Goal: Task Accomplishment & Management: Use online tool/utility

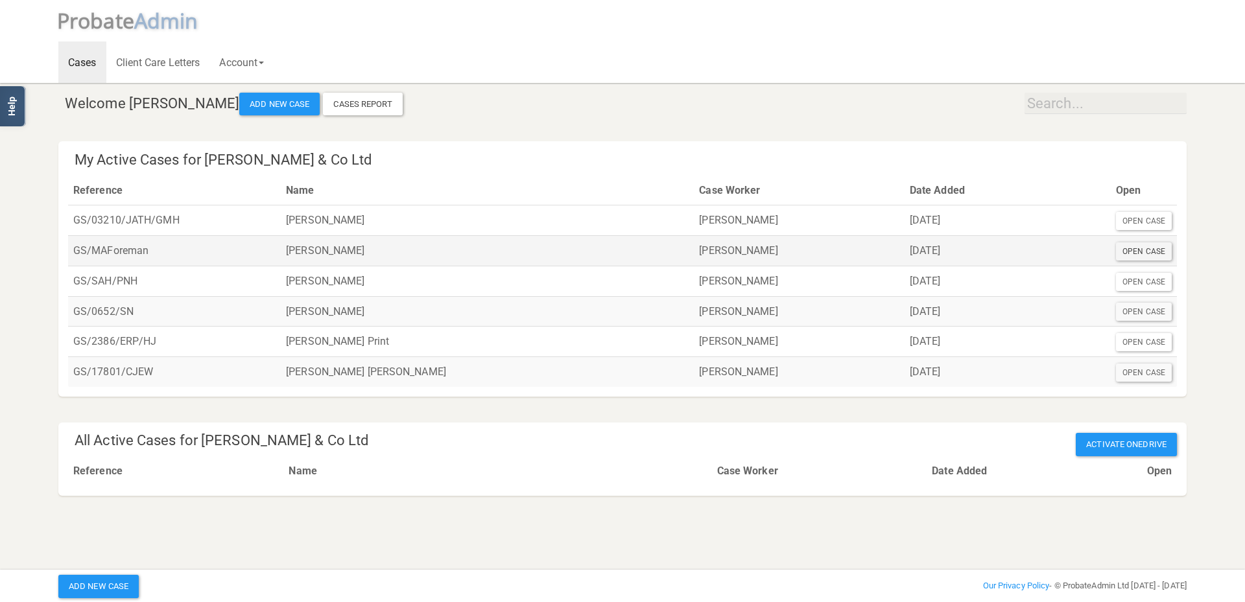
click at [1151, 250] on div "Open Case" at bounding box center [1144, 251] width 56 height 18
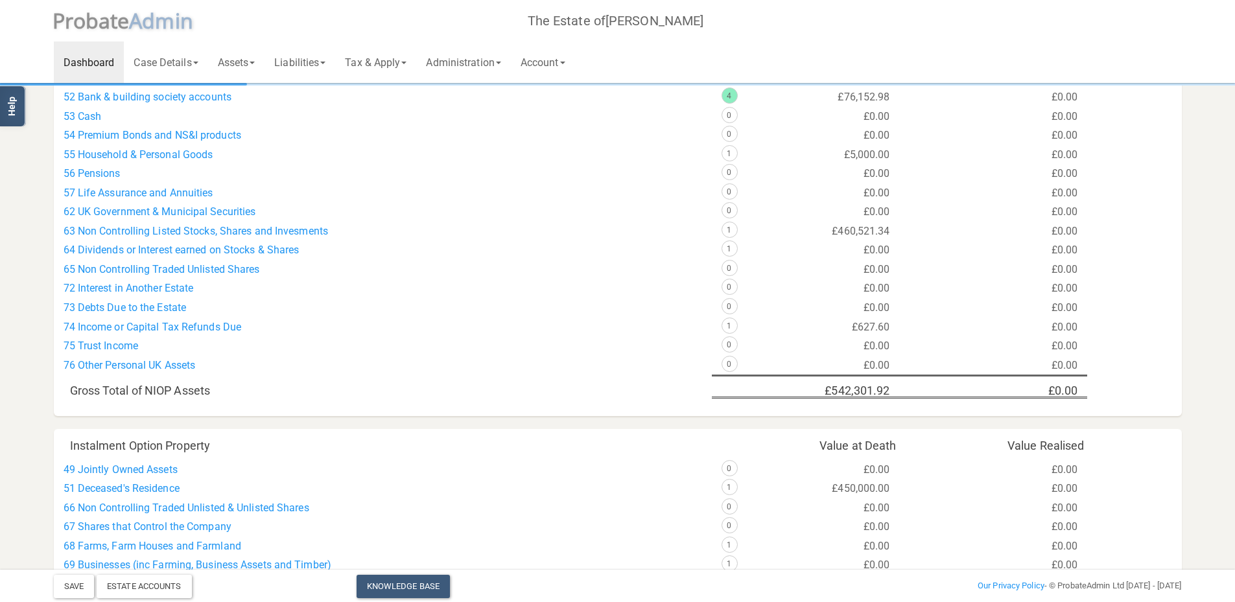
scroll to position [519, 0]
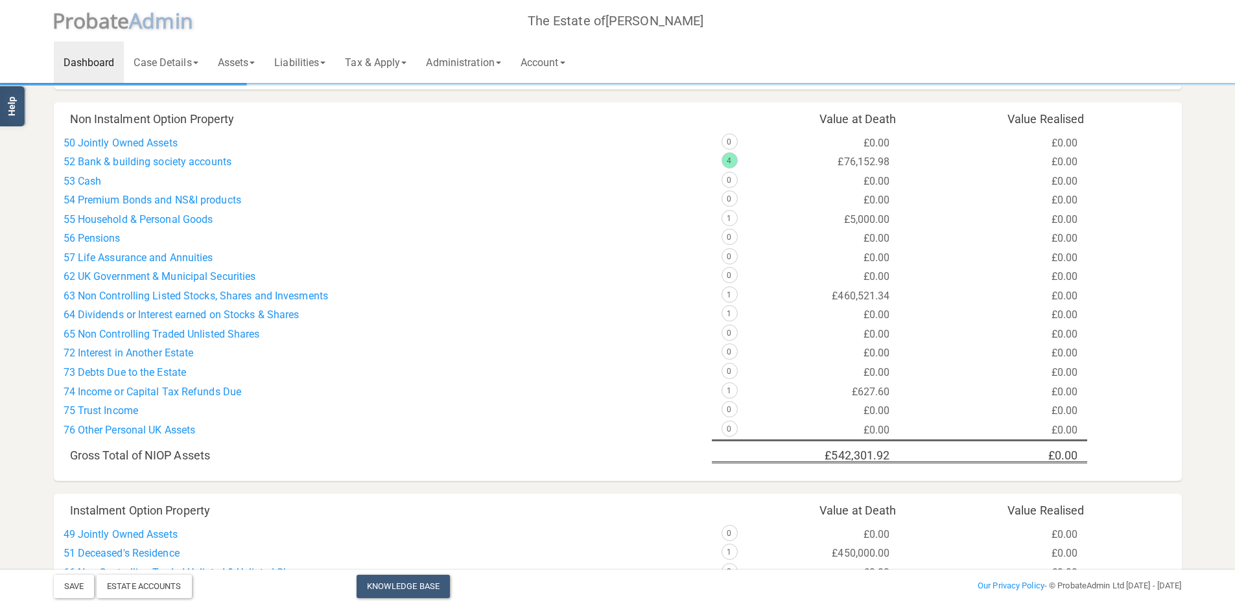
click at [548, 285] on div "Non Instalment Option Property Value at Death Value Realised 50 Jointly Owned A…" at bounding box center [618, 291] width 1128 height 379
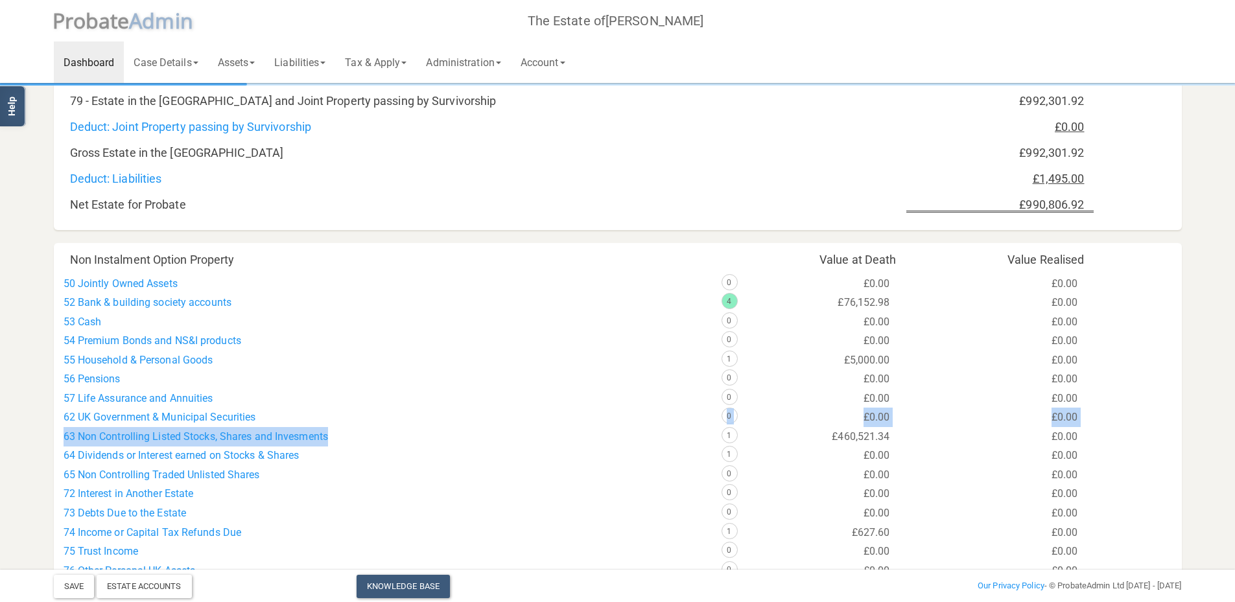
scroll to position [443, 0]
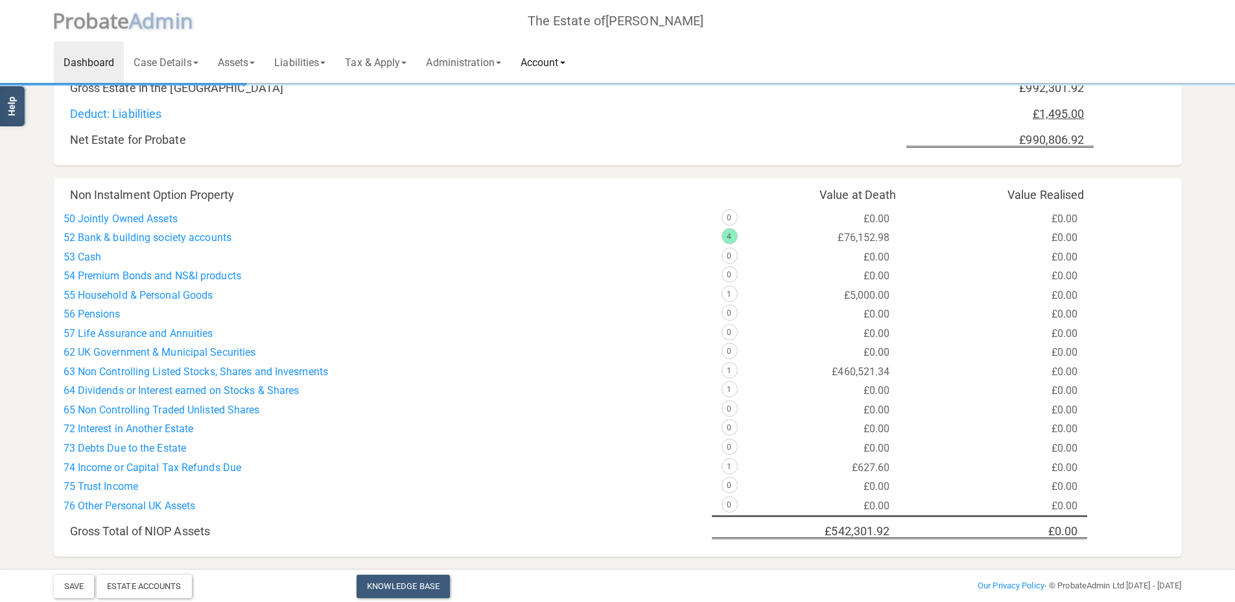
click at [561, 60] on link "Account" at bounding box center [543, 61] width 64 height 41
click at [484, 63] on link "Administration" at bounding box center [463, 61] width 94 height 41
click at [394, 66] on link "Tax & Apply" at bounding box center [375, 61] width 81 height 41
click at [366, 93] on h6 "Tax" at bounding box center [391, 95] width 113 height 18
click at [362, 95] on h6 "Tax" at bounding box center [391, 95] width 113 height 18
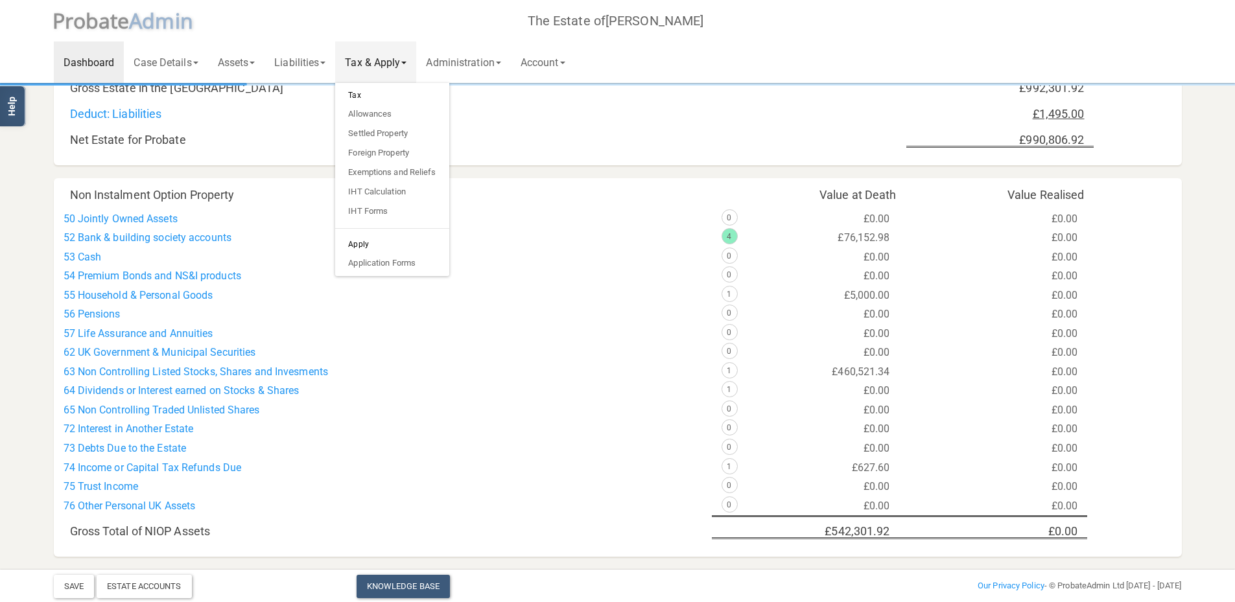
click at [526, 320] on div "56 Pensions" at bounding box center [383, 314] width 658 height 19
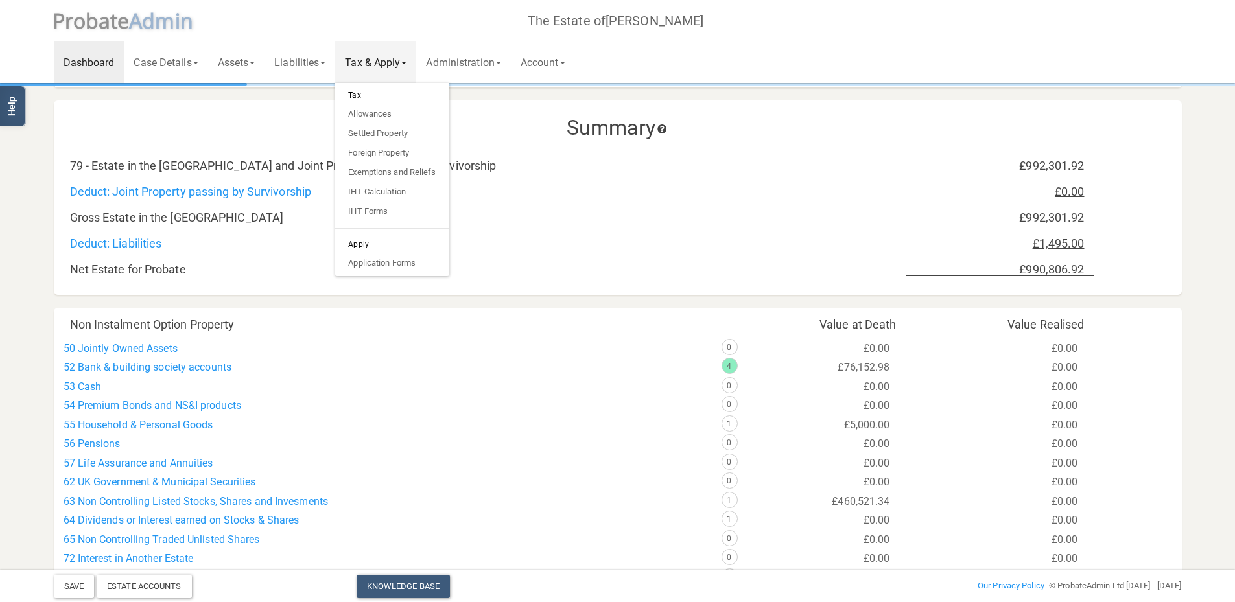
scroll to position [248, 0]
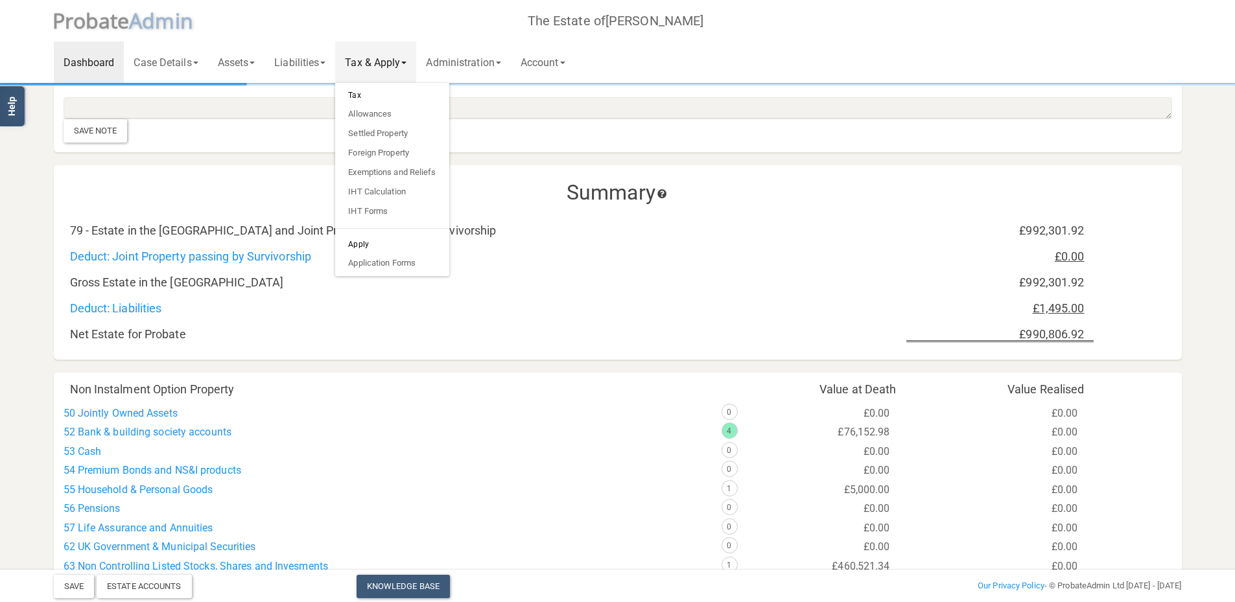
drag, startPoint x: 574, startPoint y: 309, endPoint x: 596, endPoint y: 307, distance: 22.1
click at [574, 309] on div "Deduct: Liabilities" at bounding box center [483, 308] width 846 height 13
click at [468, 60] on link "Administration" at bounding box center [463, 61] width 94 height 41
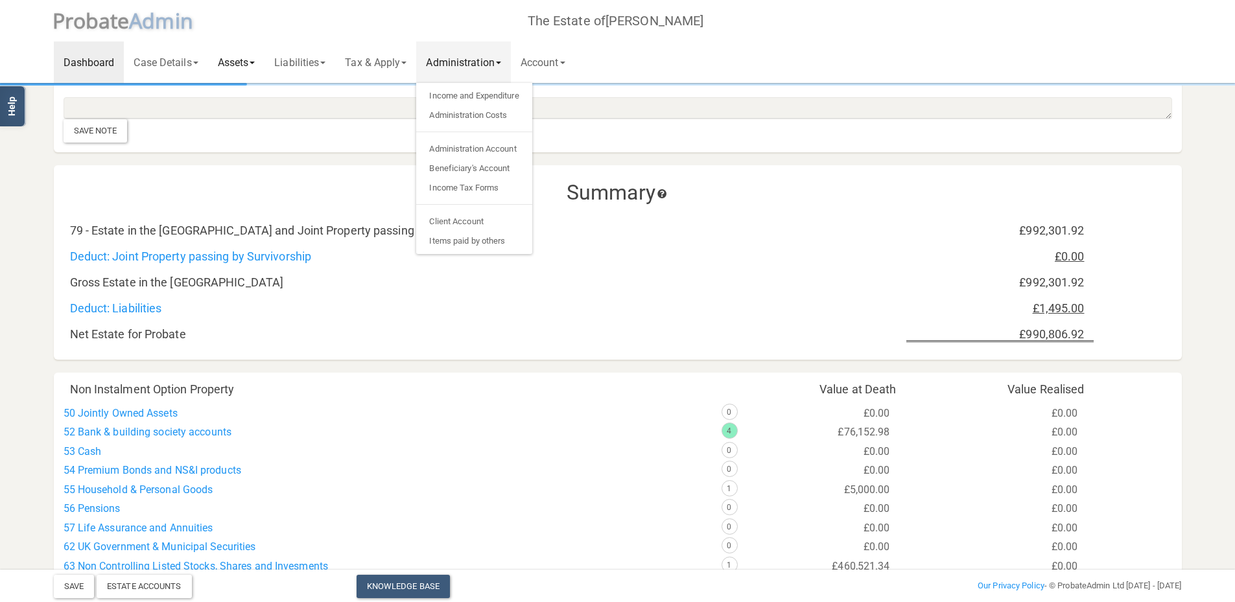
click at [247, 60] on link "Assets" at bounding box center [236, 61] width 57 height 41
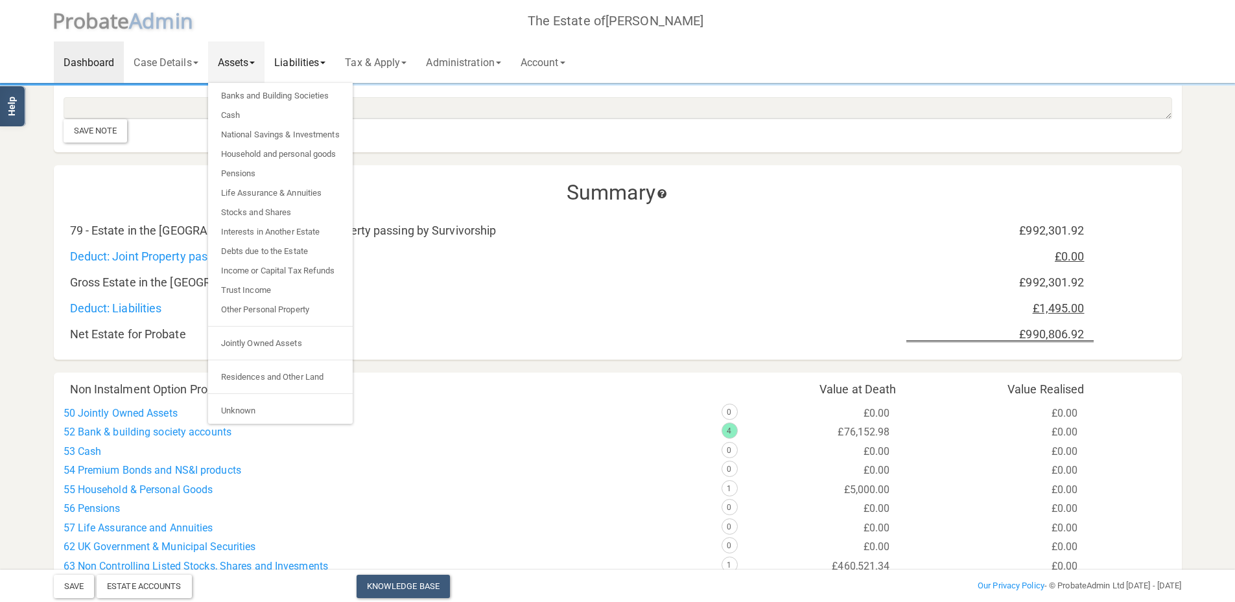
click at [316, 66] on link "Liabilities" at bounding box center [300, 61] width 71 height 41
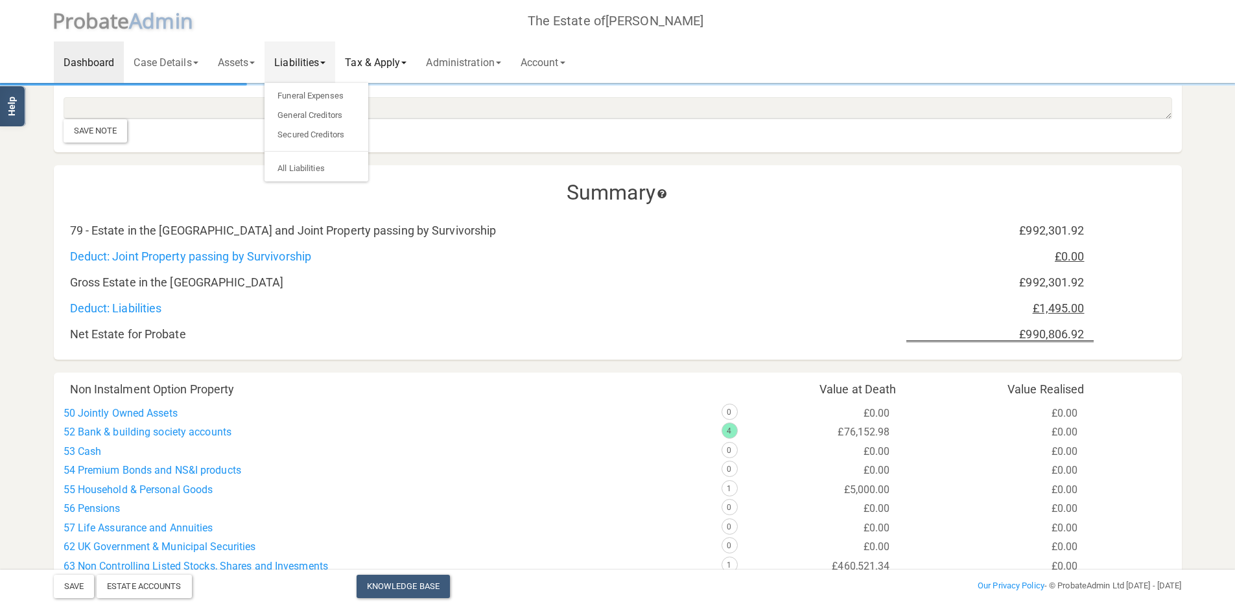
click at [371, 64] on link "Tax & Apply" at bounding box center [375, 61] width 81 height 41
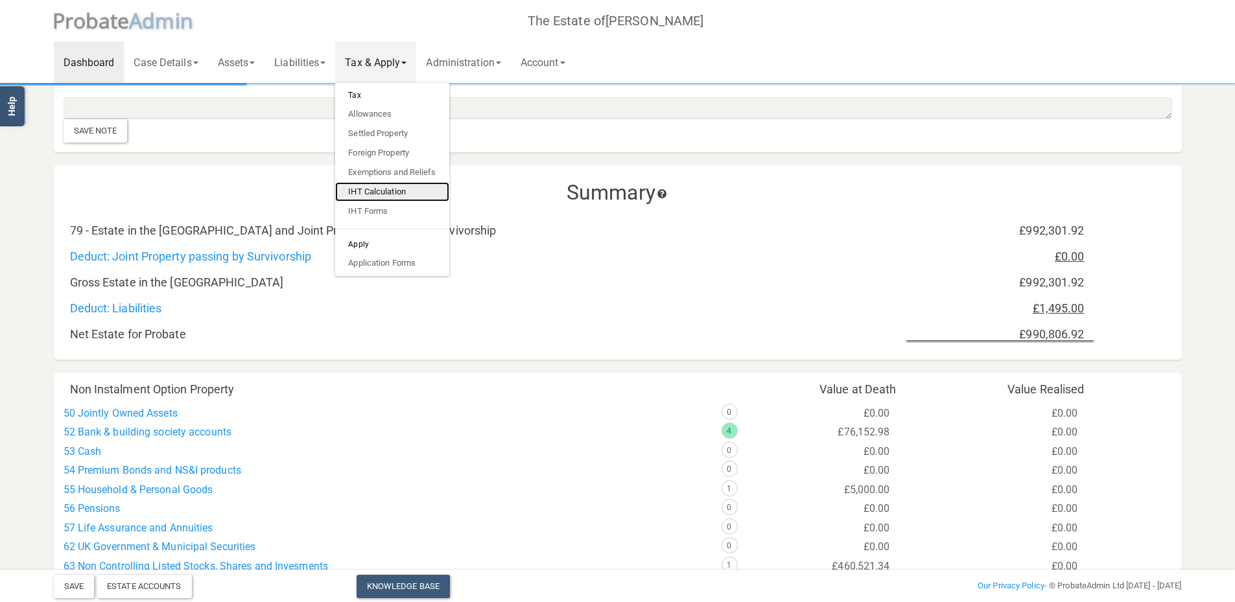
click at [377, 189] on link "IHT Calculation" at bounding box center [391, 191] width 113 height 19
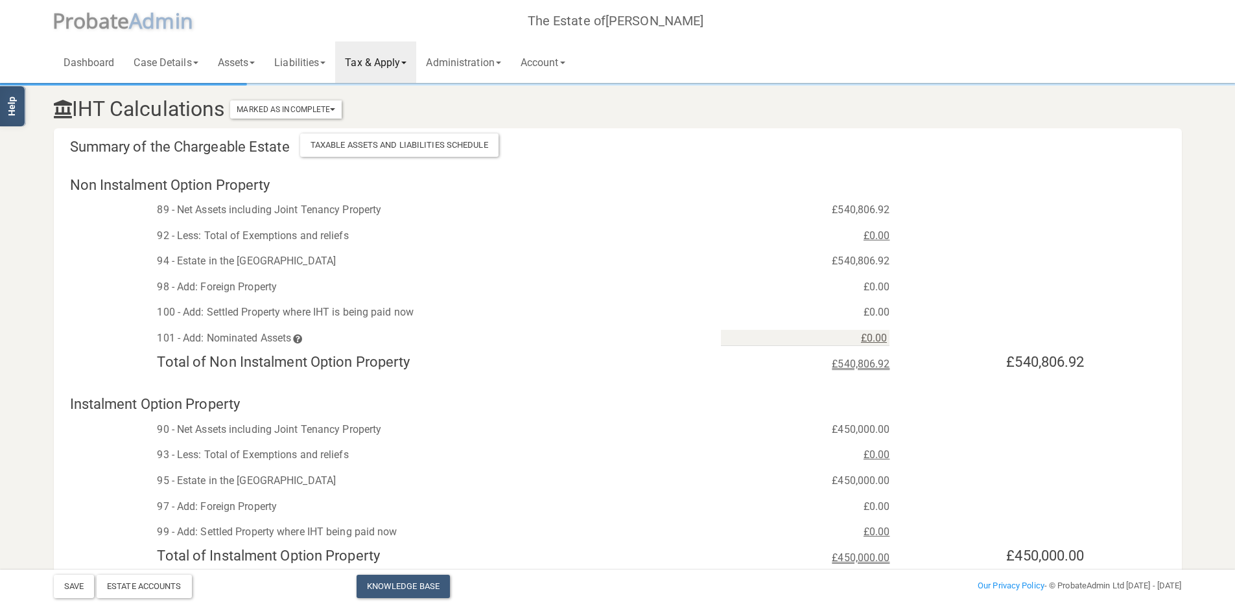
click at [375, 62] on link "Tax & Apply" at bounding box center [375, 61] width 81 height 41
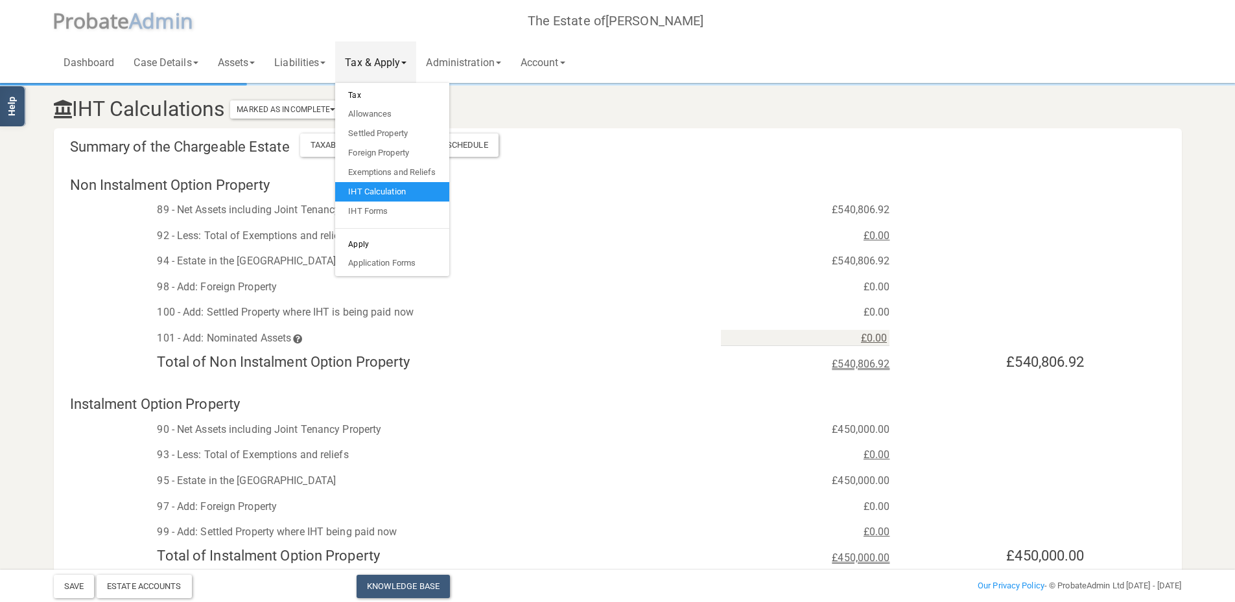
click at [578, 238] on div "92 - Less: Total of Exemptions and reliefs" at bounding box center [429, 235] width 564 height 19
click at [335, 137] on div "Taxable Assets and Liabilities Schedule" at bounding box center [399, 145] width 198 height 23
click at [847, 110] on h3 "IHT Calculations Marked As Incomplete Mark As Incomplete Mark As Complete" at bounding box center [522, 109] width 956 height 23
click at [369, 113] on link "Allowances" at bounding box center [391, 113] width 113 height 19
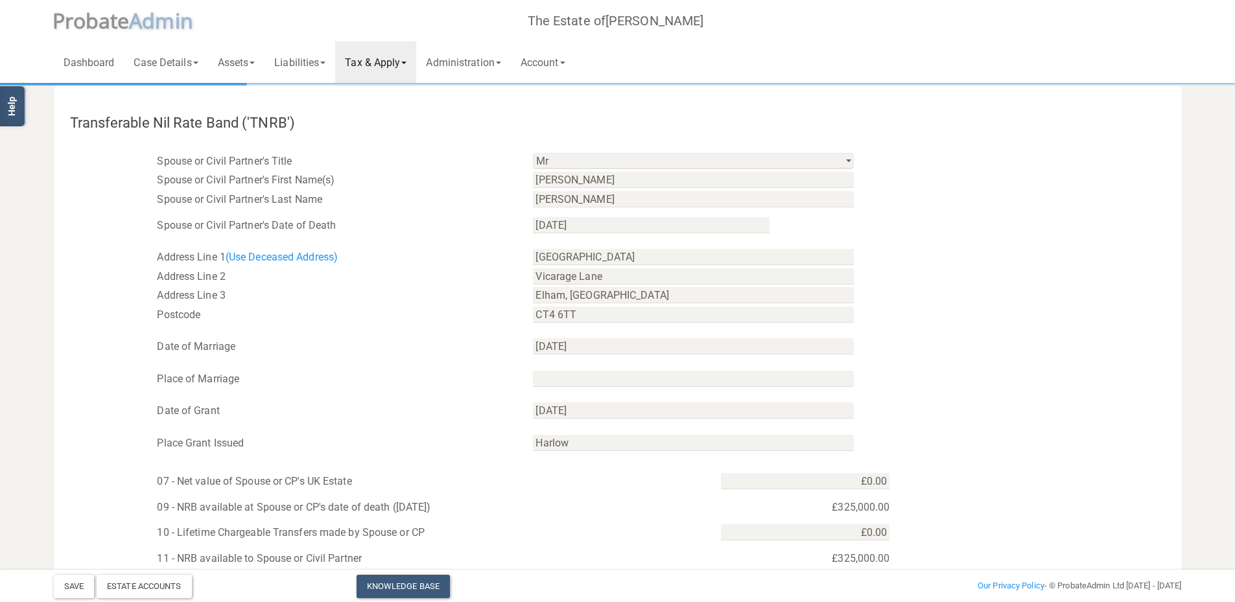
scroll to position [389, 0]
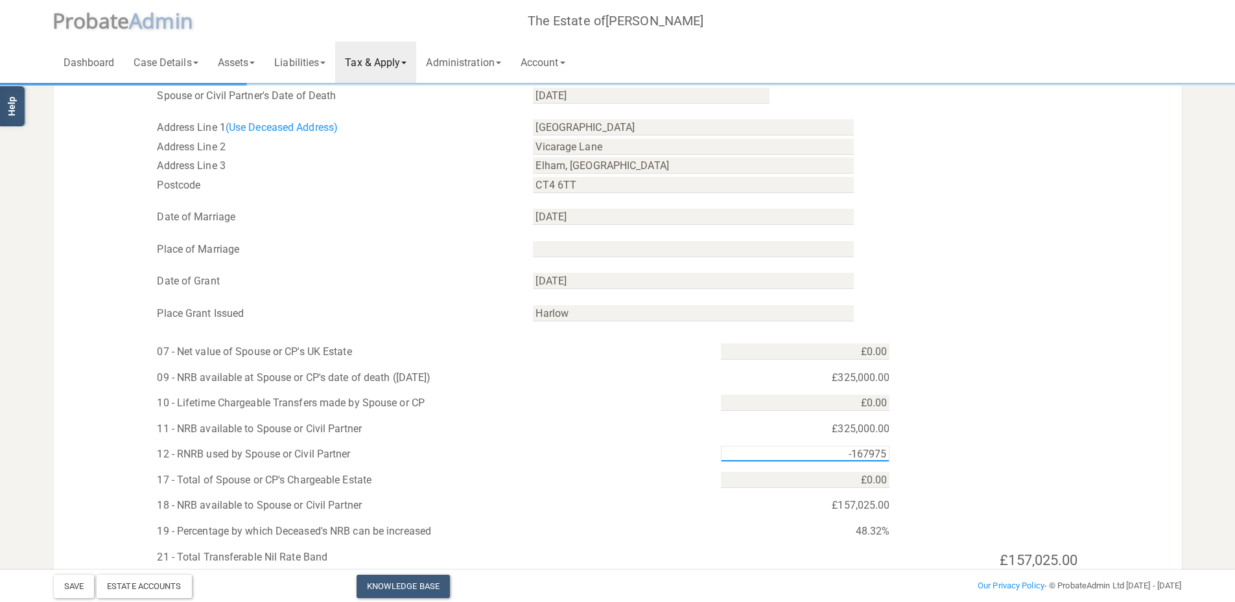
drag, startPoint x: 827, startPoint y: 453, endPoint x: 886, endPoint y: 451, distance: 58.4
click at [886, 451] on input "-167975" at bounding box center [805, 454] width 169 height 16
click at [469, 443] on div "12 - RNRB used by Spouse or Civil Partner -£167,975.00" at bounding box center [618, 451] width 1128 height 26
click at [832, 458] on input "-167975" at bounding box center [805, 454] width 169 height 16
type input "-£167,950.00"
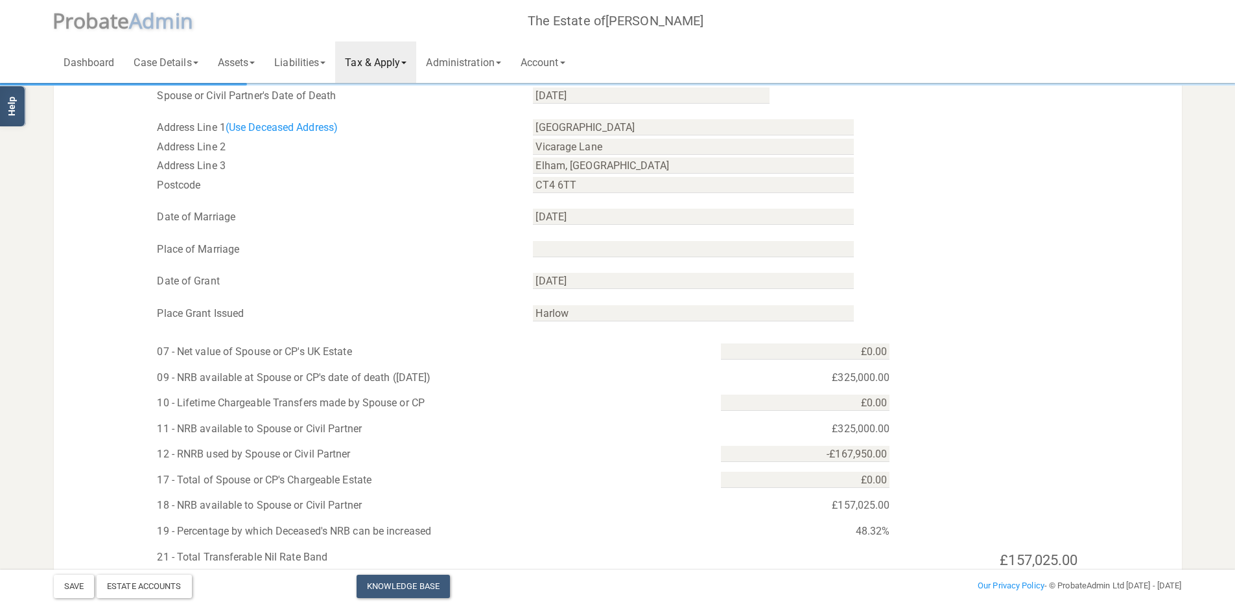
click at [978, 441] on div "12 - RNRB used by Spouse or Civil Partner -£167,950.00" at bounding box center [618, 451] width 1128 height 26
click at [738, 535] on div "48.32%" at bounding box center [805, 531] width 188 height 19
click at [858, 508] on div "£157,025.00" at bounding box center [805, 505] width 188 height 19
click at [401, 63] on link "Tax & Apply" at bounding box center [375, 61] width 81 height 41
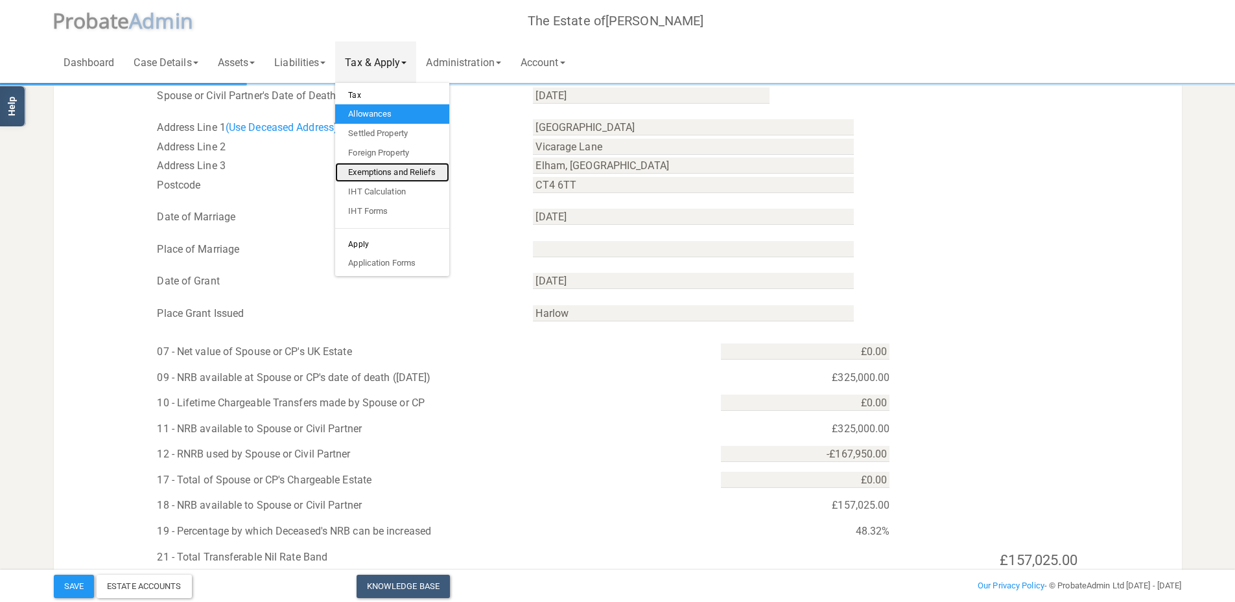
click at [386, 169] on link "Exemptions and Reliefs" at bounding box center [391, 172] width 113 height 19
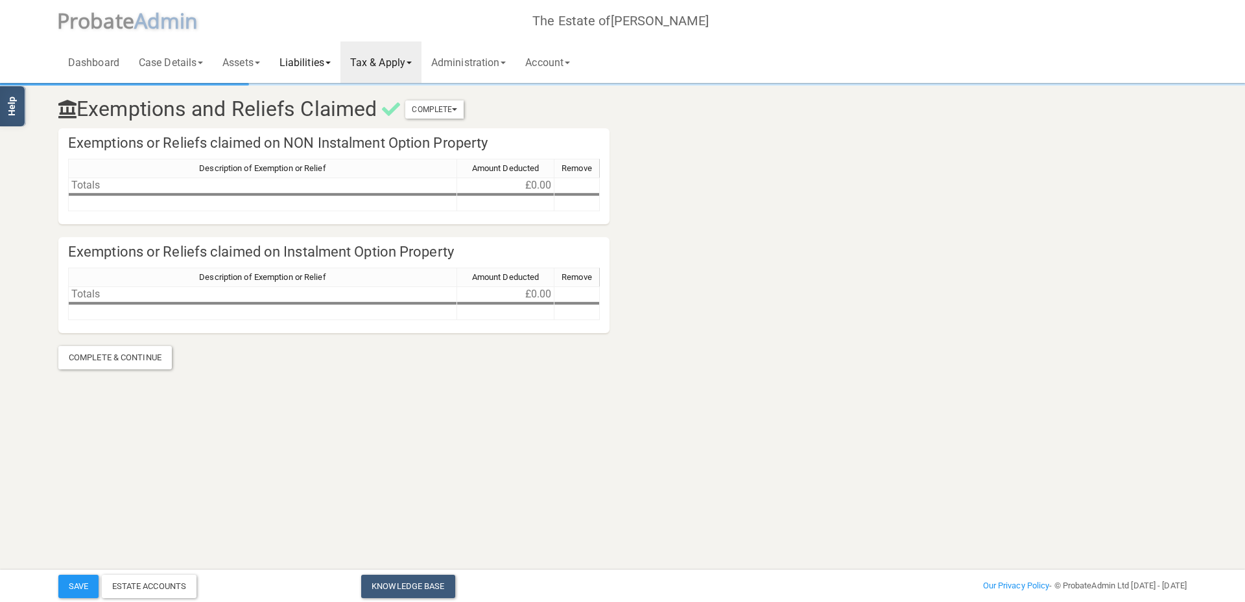
click at [318, 66] on link "Liabilities" at bounding box center [305, 61] width 71 height 41
click at [474, 58] on link "Administration" at bounding box center [468, 61] width 94 height 41
click at [391, 63] on link "Tax & Apply" at bounding box center [380, 61] width 81 height 41
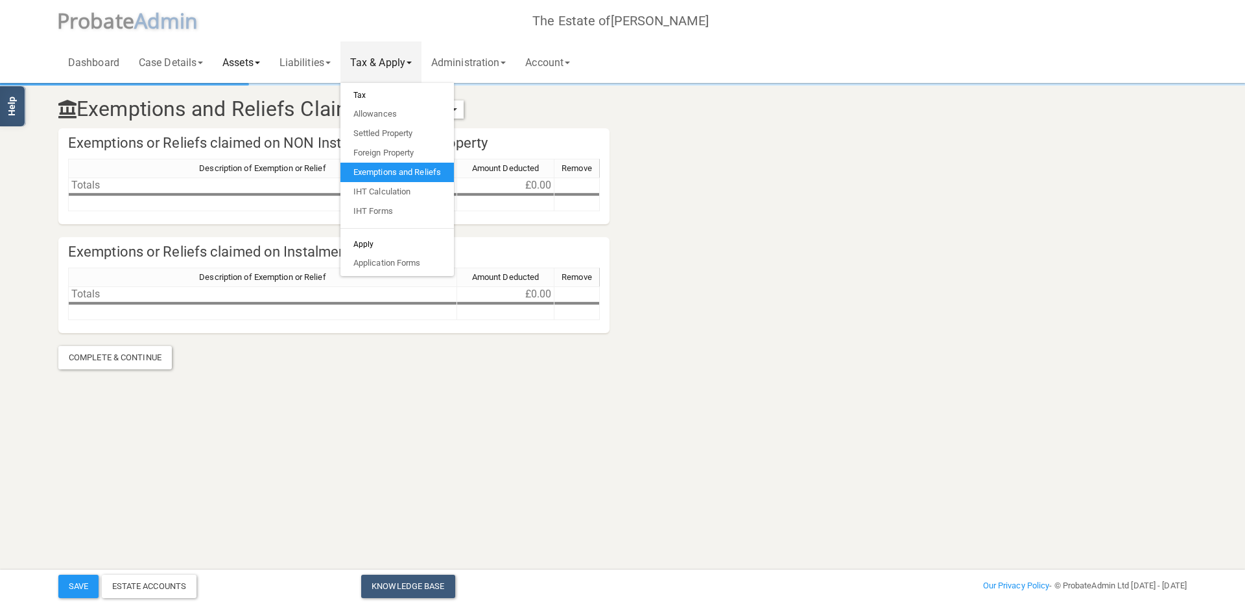
click at [255, 60] on link "Assets" at bounding box center [241, 61] width 57 height 41
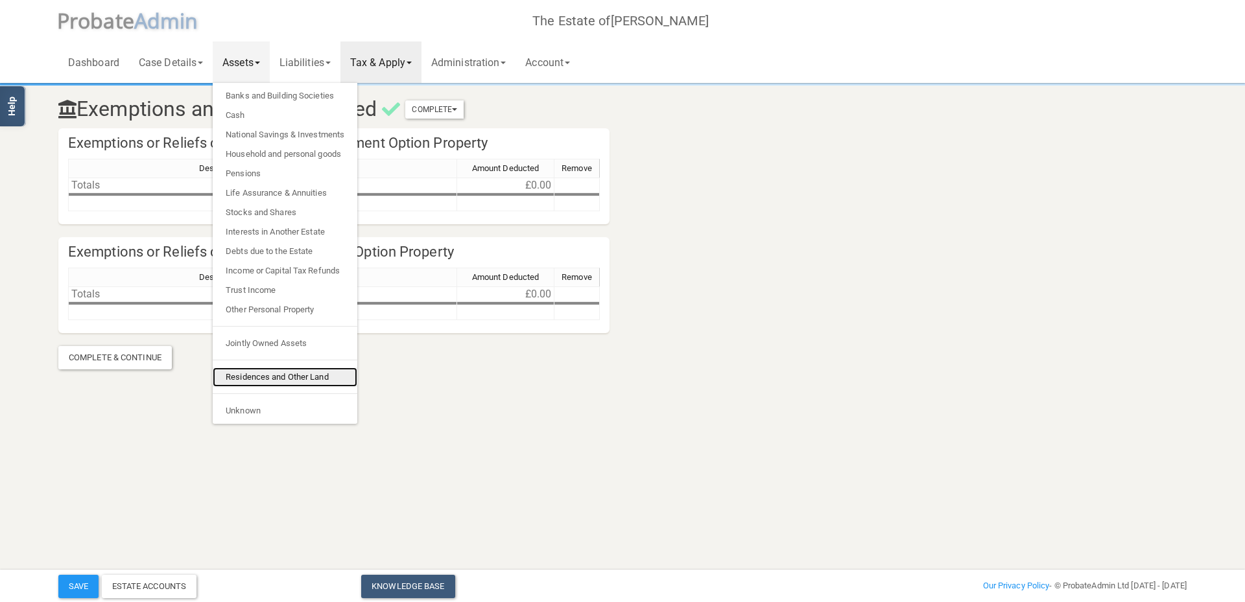
click at [251, 375] on link "Residences and Other Land" at bounding box center [285, 377] width 145 height 19
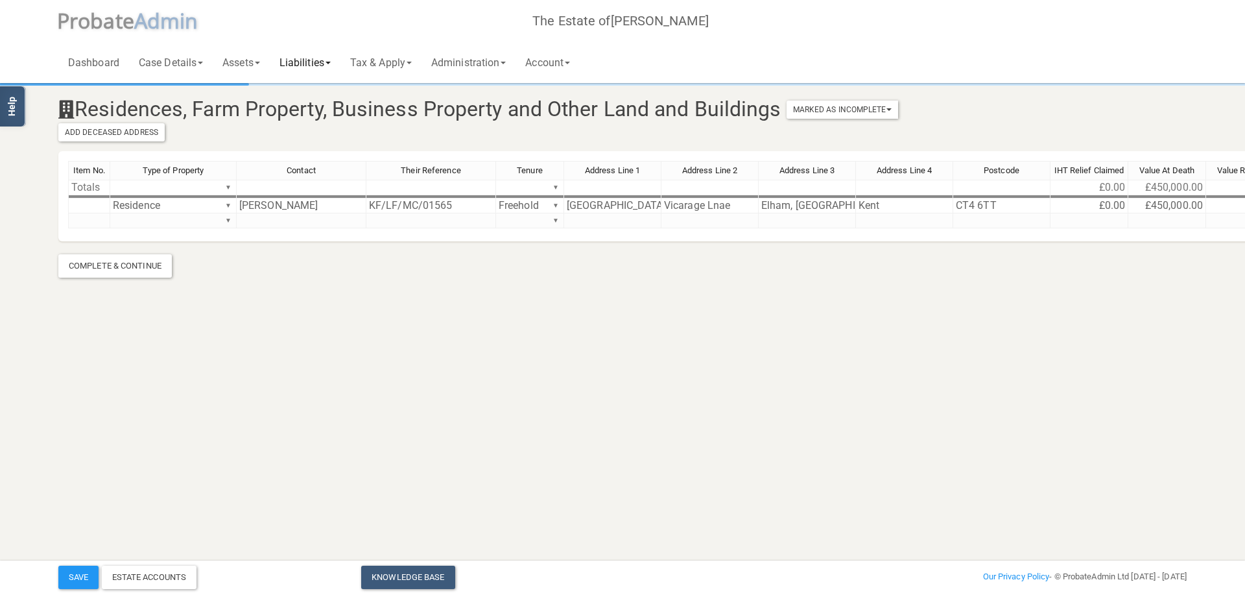
click at [316, 62] on link "Liabilities" at bounding box center [305, 61] width 71 height 41
click at [329, 347] on html "</div></div> Help Toggle navigation P robate A dmin The Estate of [PERSON_NAME]…" at bounding box center [622, 296] width 1245 height 593
click at [402, 62] on link "Tax & Apply" at bounding box center [380, 61] width 81 height 41
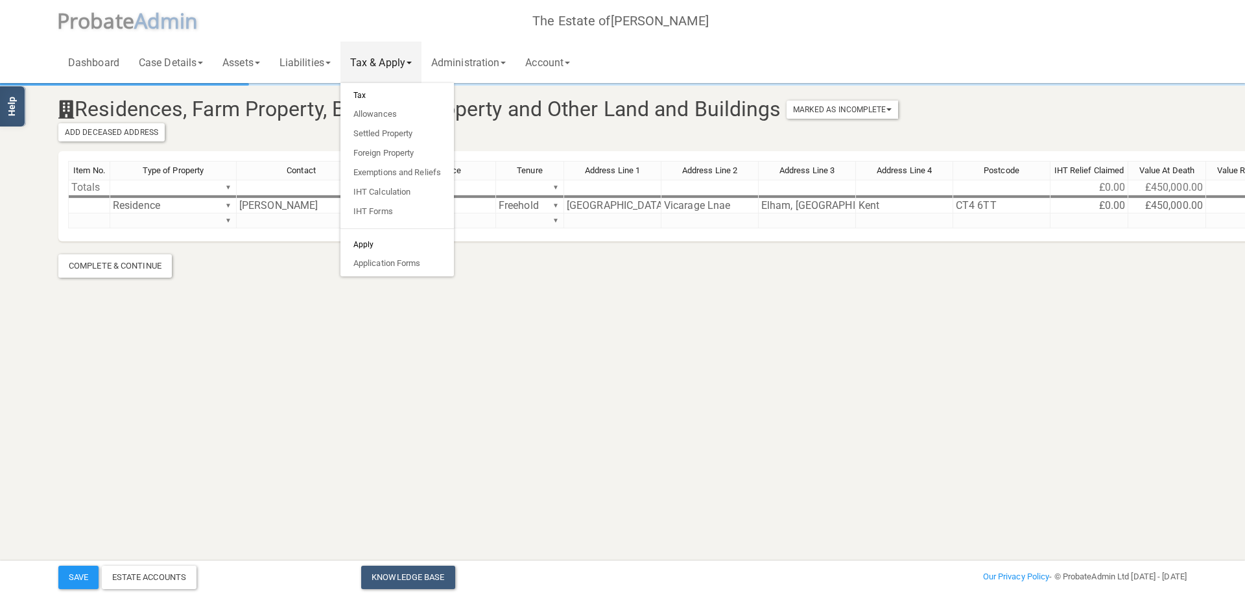
click at [373, 94] on h6 "Tax" at bounding box center [396, 95] width 113 height 18
click at [381, 113] on link "Allowances" at bounding box center [396, 113] width 113 height 19
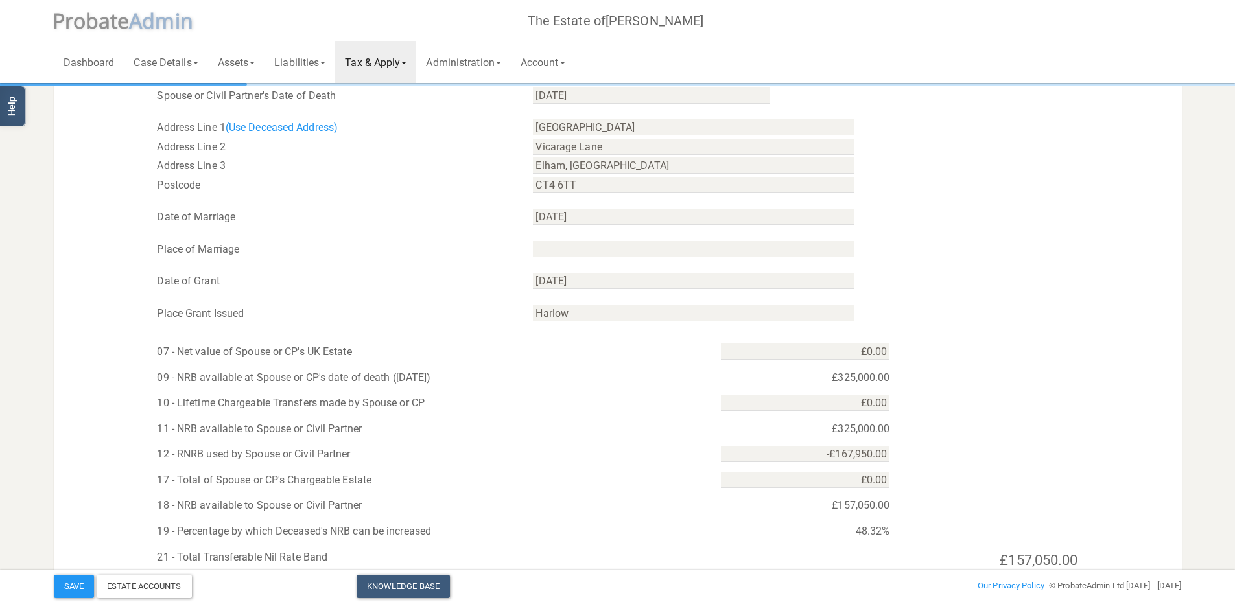
scroll to position [515, 0]
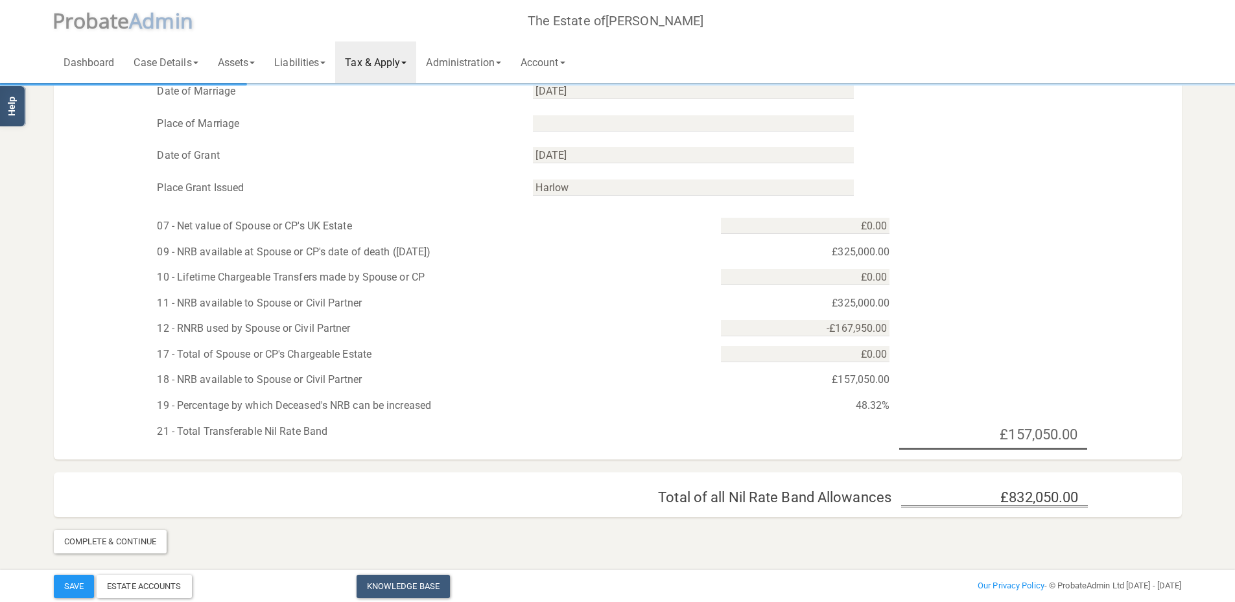
click at [392, 58] on link "Tax & Apply" at bounding box center [375, 61] width 81 height 41
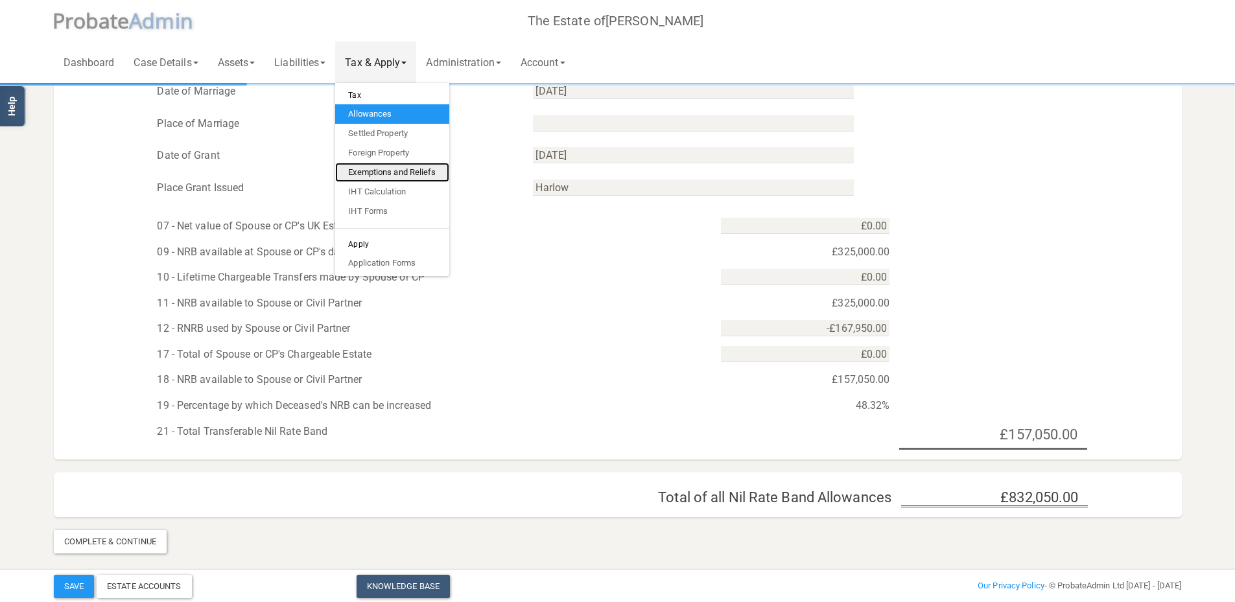
click at [385, 171] on link "Exemptions and Reliefs" at bounding box center [391, 172] width 113 height 19
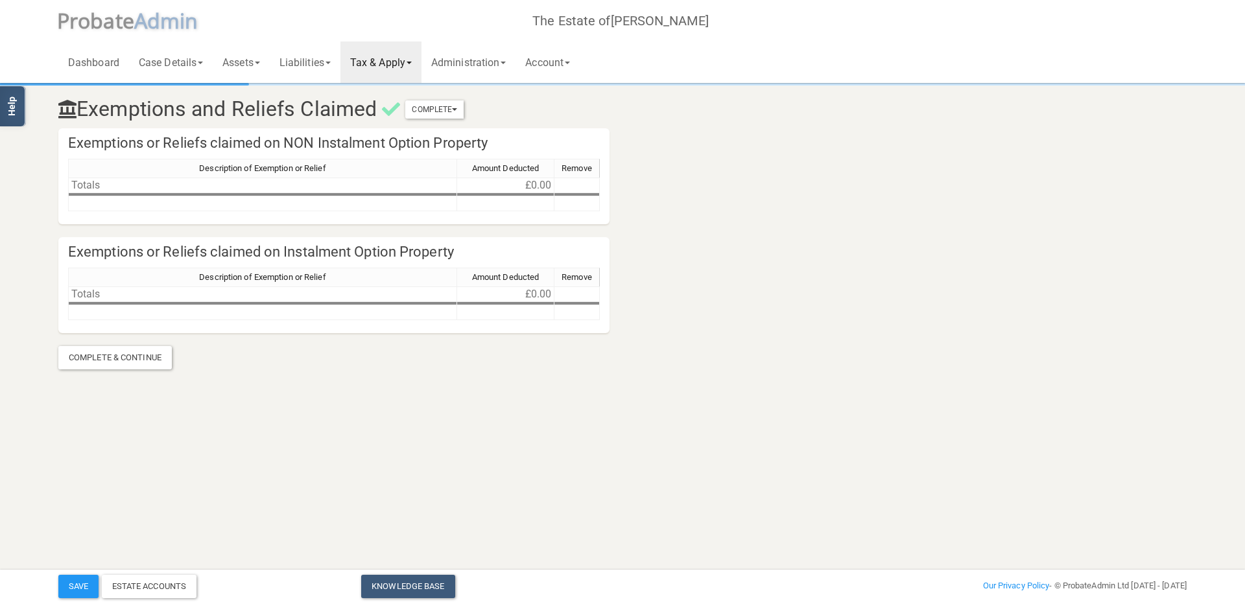
click at [398, 63] on link "Tax & Apply" at bounding box center [380, 61] width 81 height 41
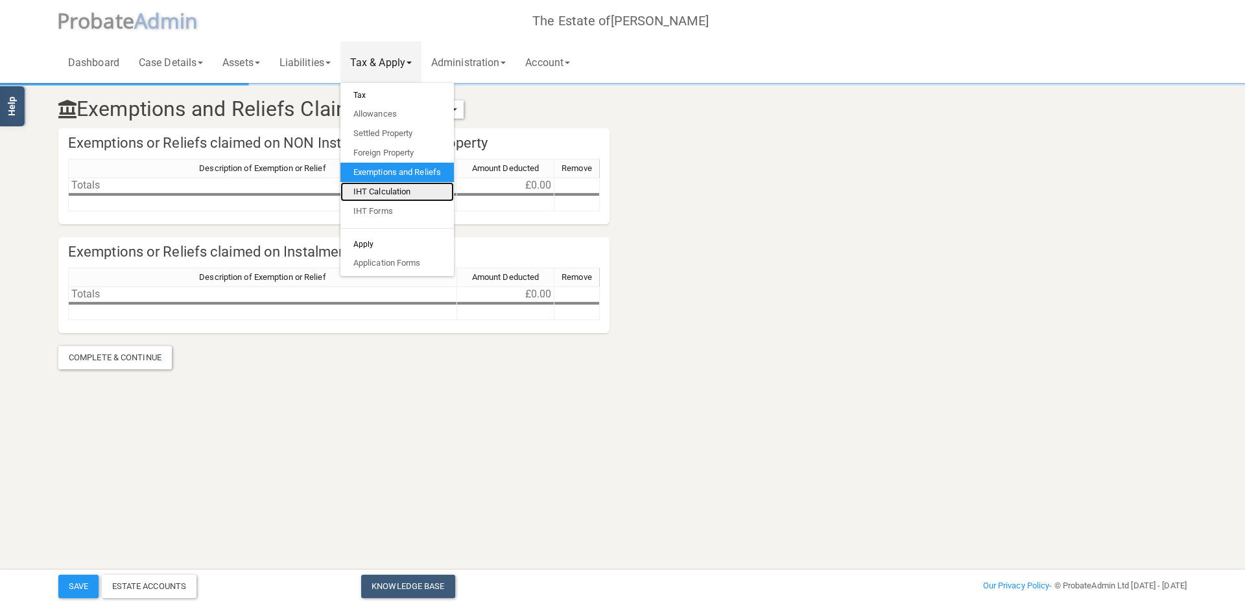
click at [397, 191] on link "IHT Calculation" at bounding box center [396, 191] width 113 height 19
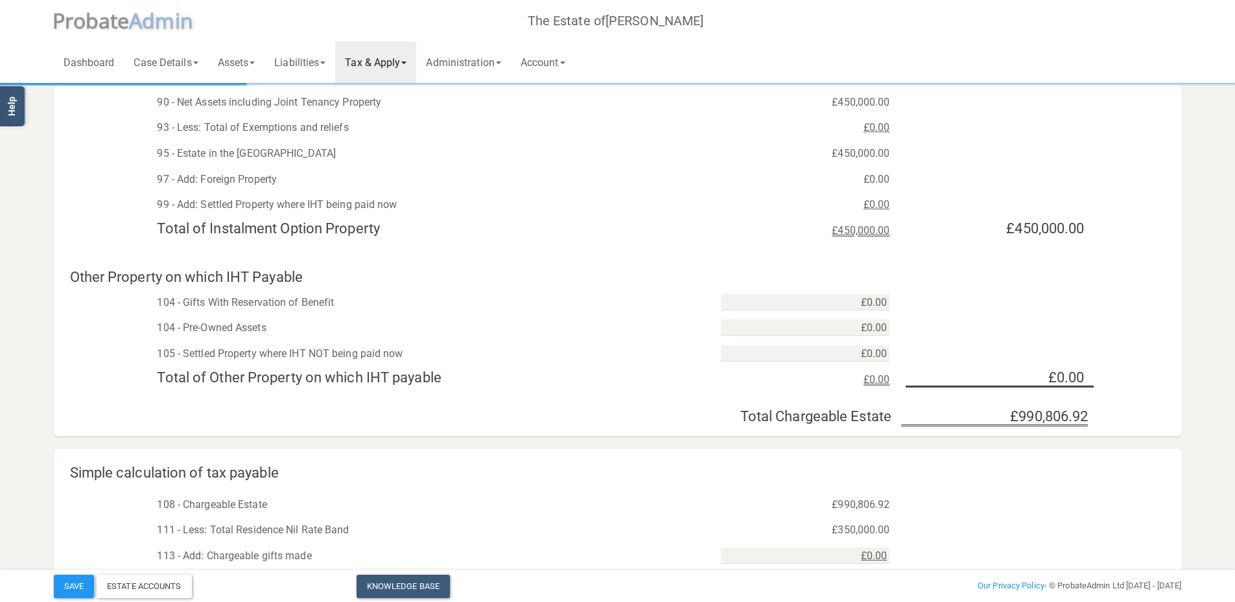
scroll to position [263, 0]
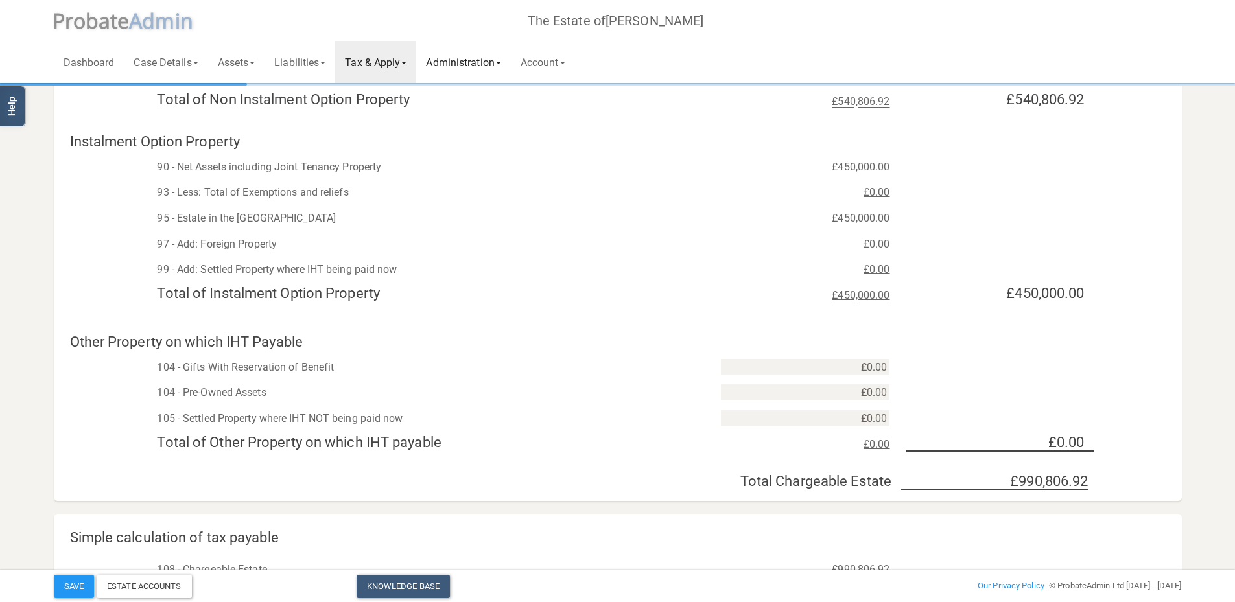
click at [466, 59] on link "Administration" at bounding box center [463, 61] width 94 height 41
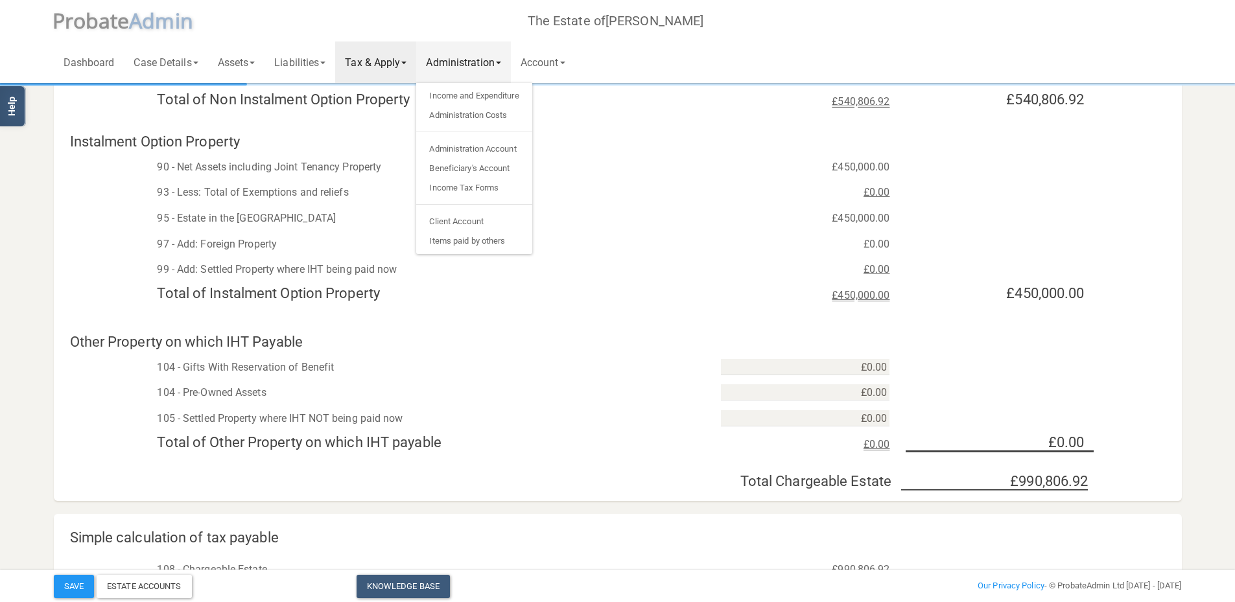
click at [416, 61] on link "Tax & Apply" at bounding box center [375, 61] width 81 height 41
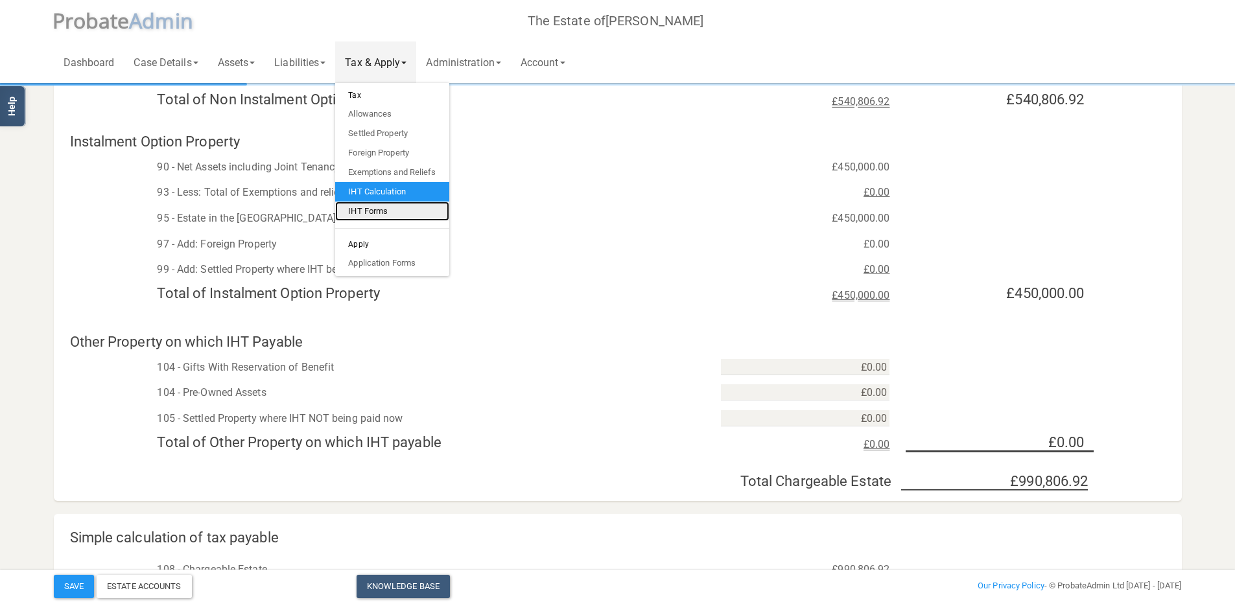
click at [392, 207] on link "IHT Forms" at bounding box center [391, 211] width 113 height 19
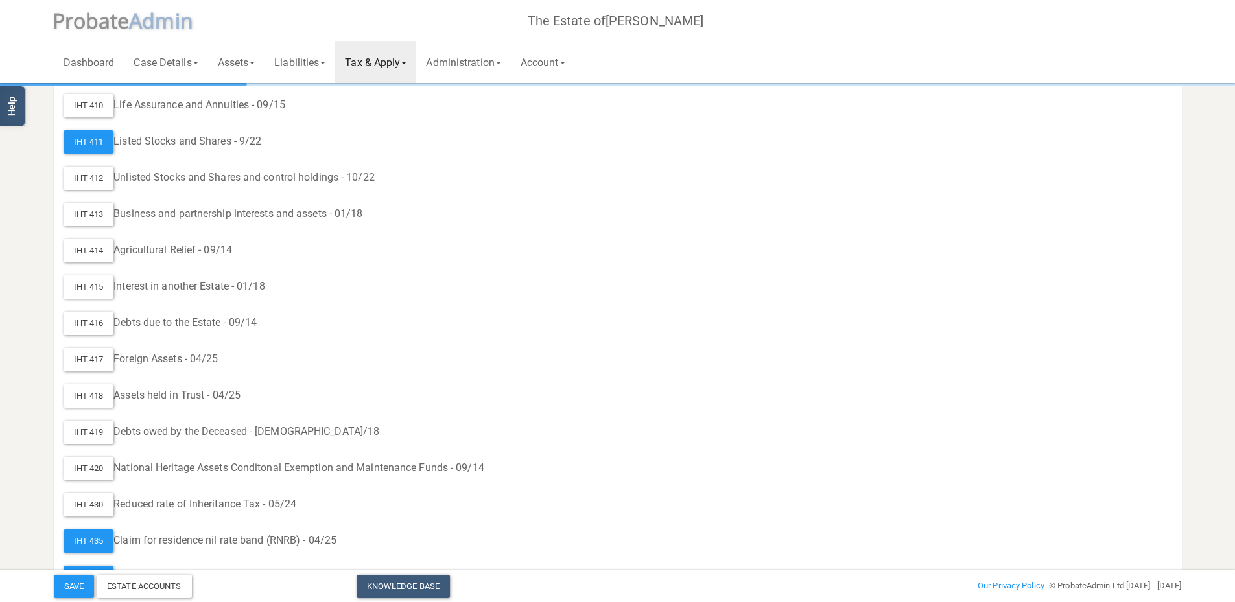
scroll to position [707, 0]
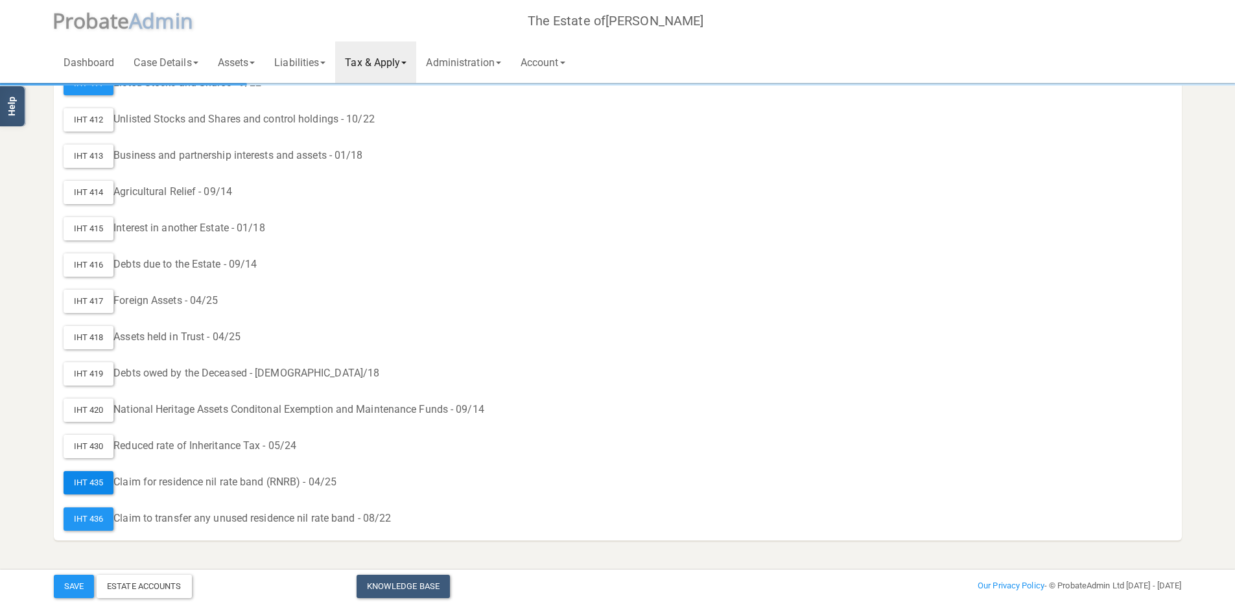
click at [82, 482] on div "IHT 435" at bounding box center [89, 482] width 51 height 23
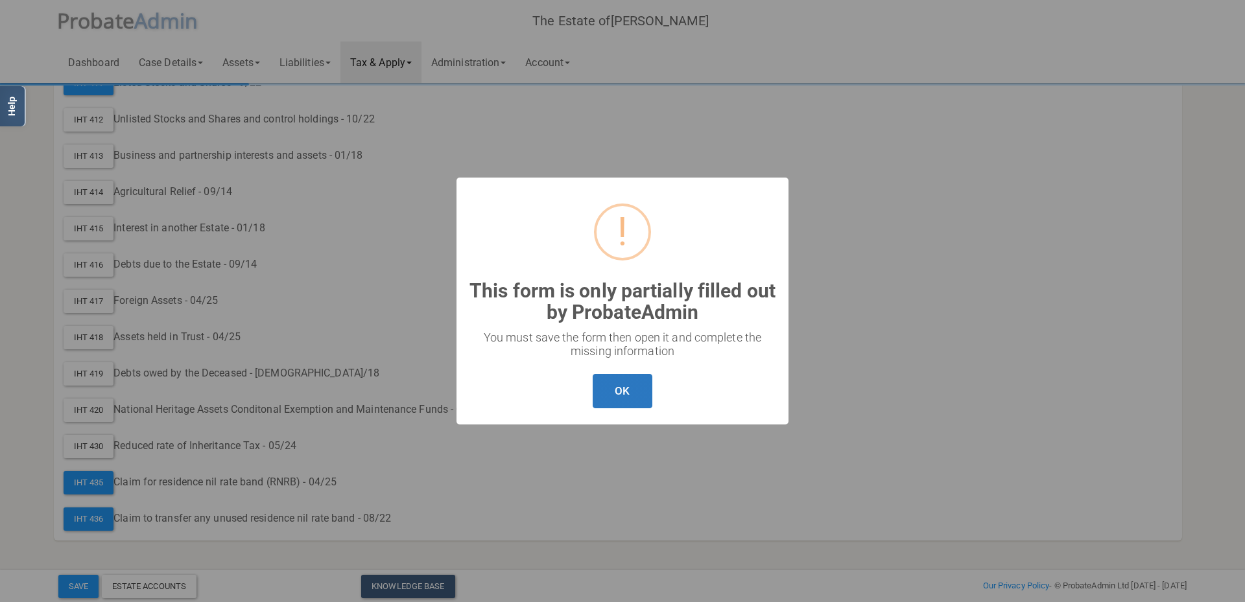
click at [629, 389] on button "OK" at bounding box center [622, 391] width 59 height 34
